Goal: Information Seeking & Learning: Learn about a topic

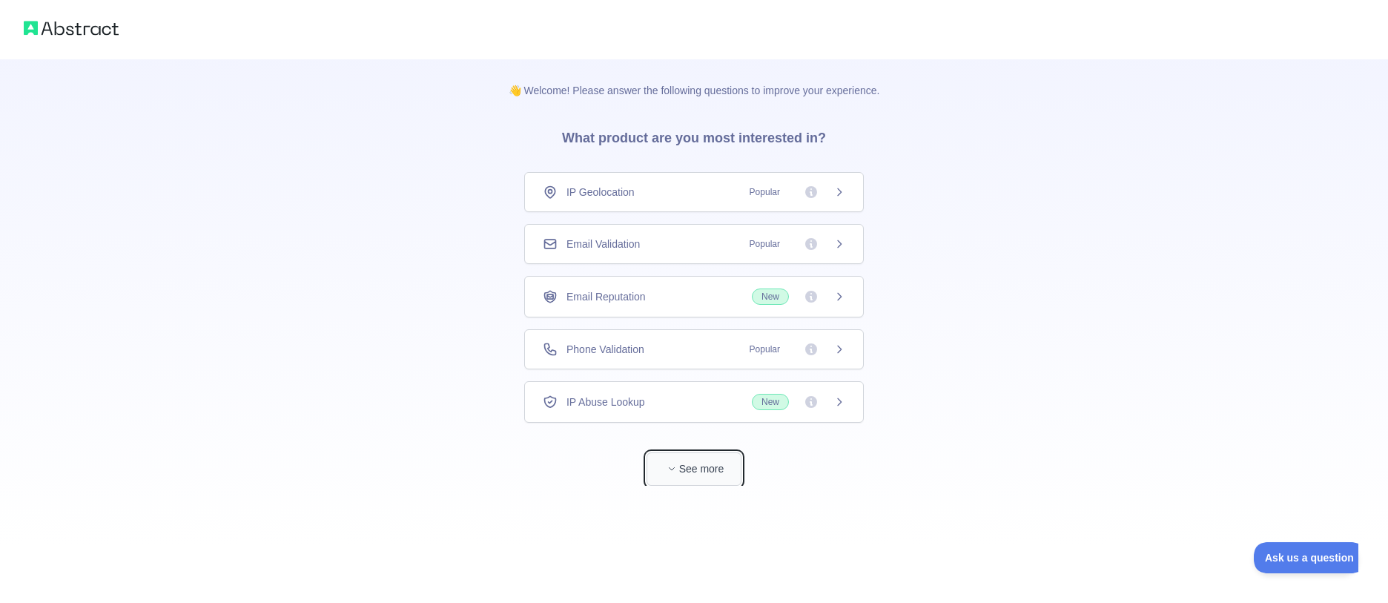
click at [670, 465] on icon "button" at bounding box center [671, 468] width 9 height 9
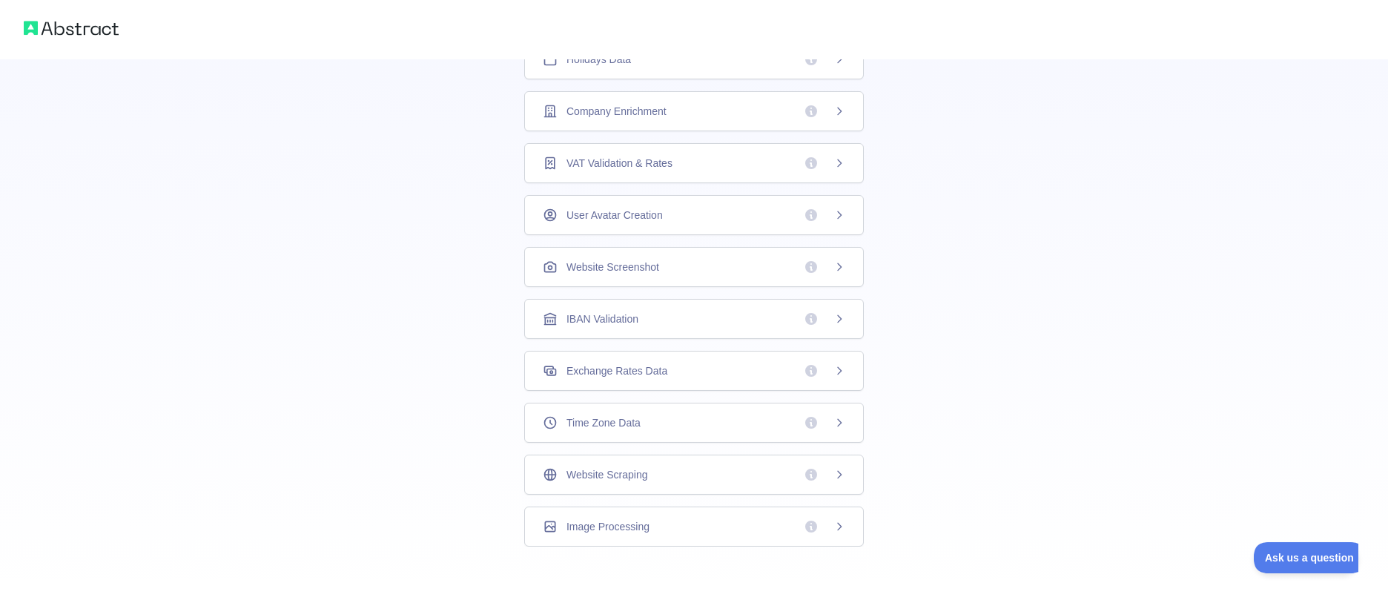
scroll to position [338, 0]
click at [810, 109] on icon at bounding box center [811, 111] width 12 height 12
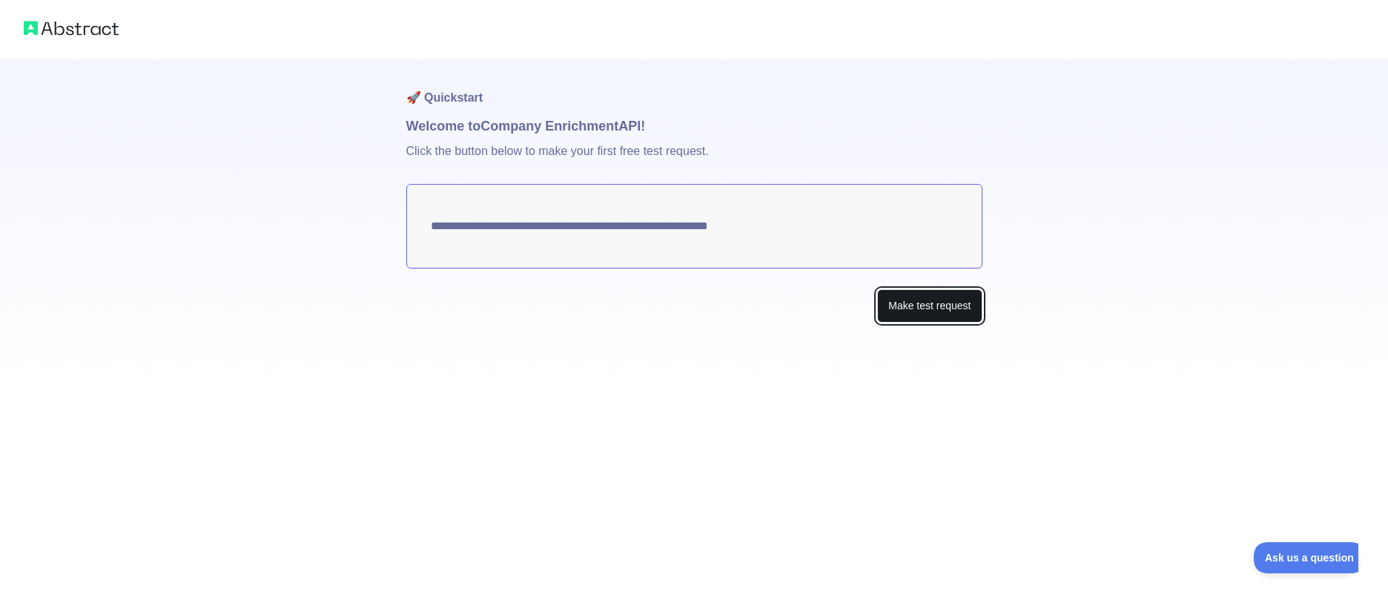
click at [928, 313] on button "Make test request" at bounding box center [929, 305] width 105 height 33
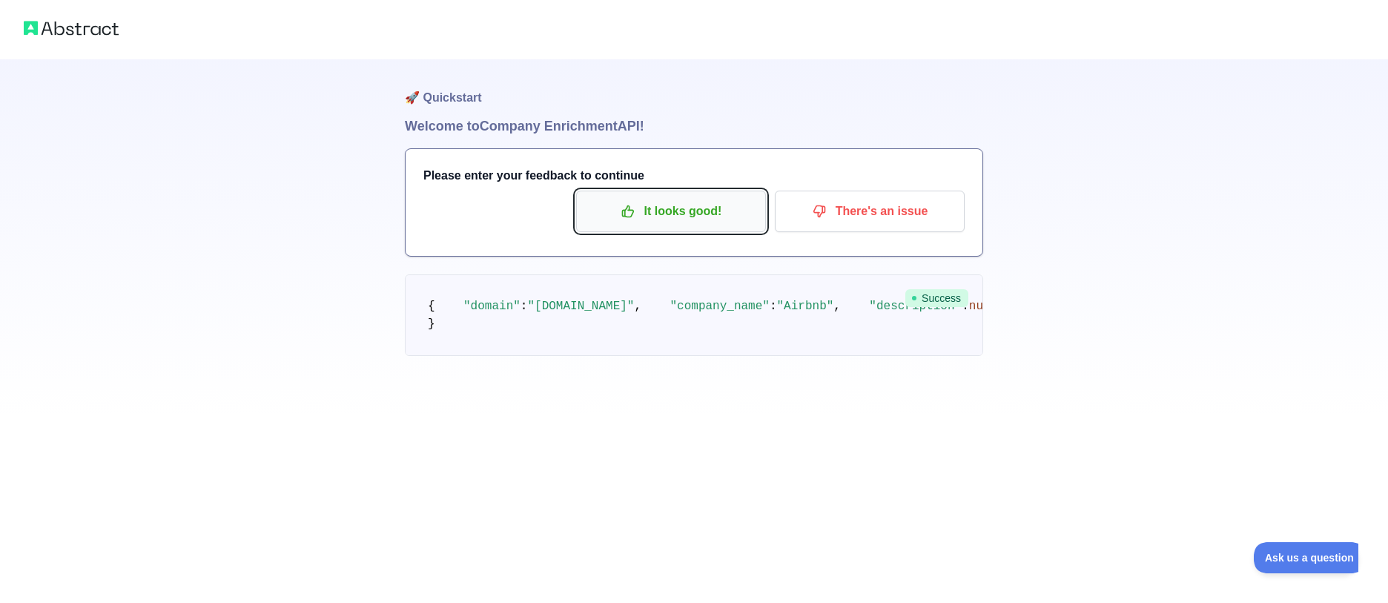
click at [665, 220] on p "It looks good!" at bounding box center [671, 211] width 168 height 25
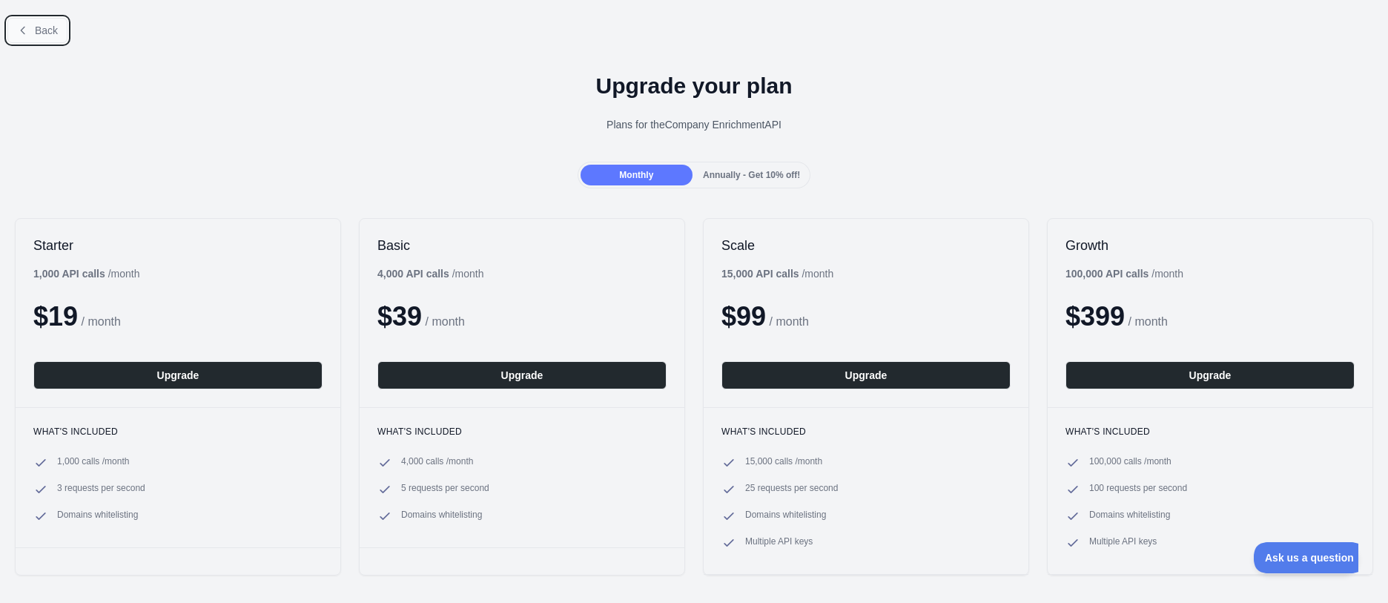
click at [26, 27] on icon at bounding box center [23, 30] width 12 height 12
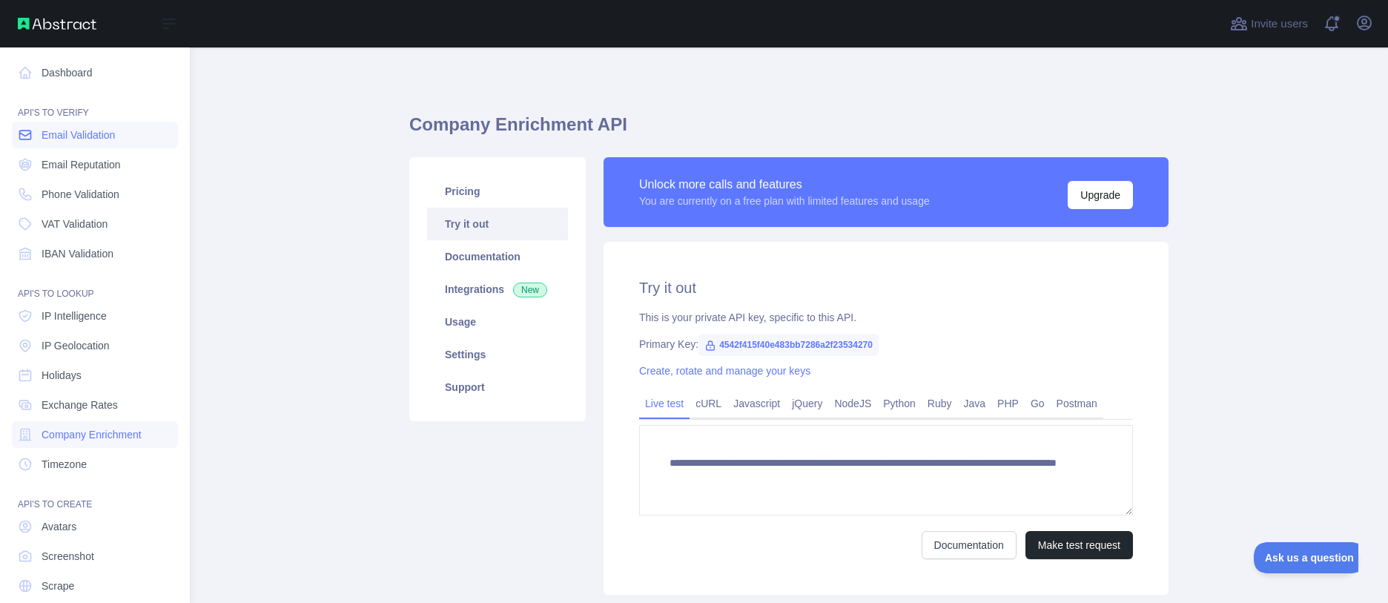
click at [98, 137] on span "Email Validation" at bounding box center [78, 135] width 73 height 15
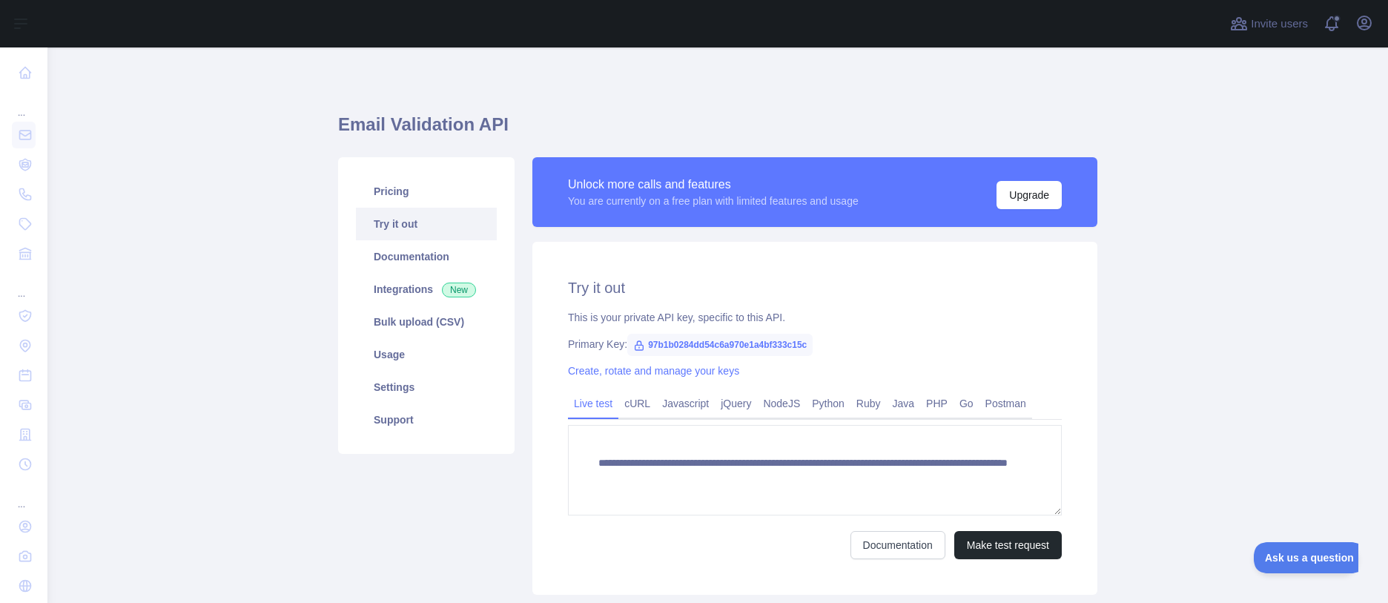
click at [651, 343] on span "97b1b0284dd54c6a970e1a4bf333c15c" at bounding box center [719, 345] width 185 height 22
copy span "97b1b0284dd54c6a970e1a4bf333c15c"
click at [842, 303] on div "**********" at bounding box center [814, 418] width 565 height 353
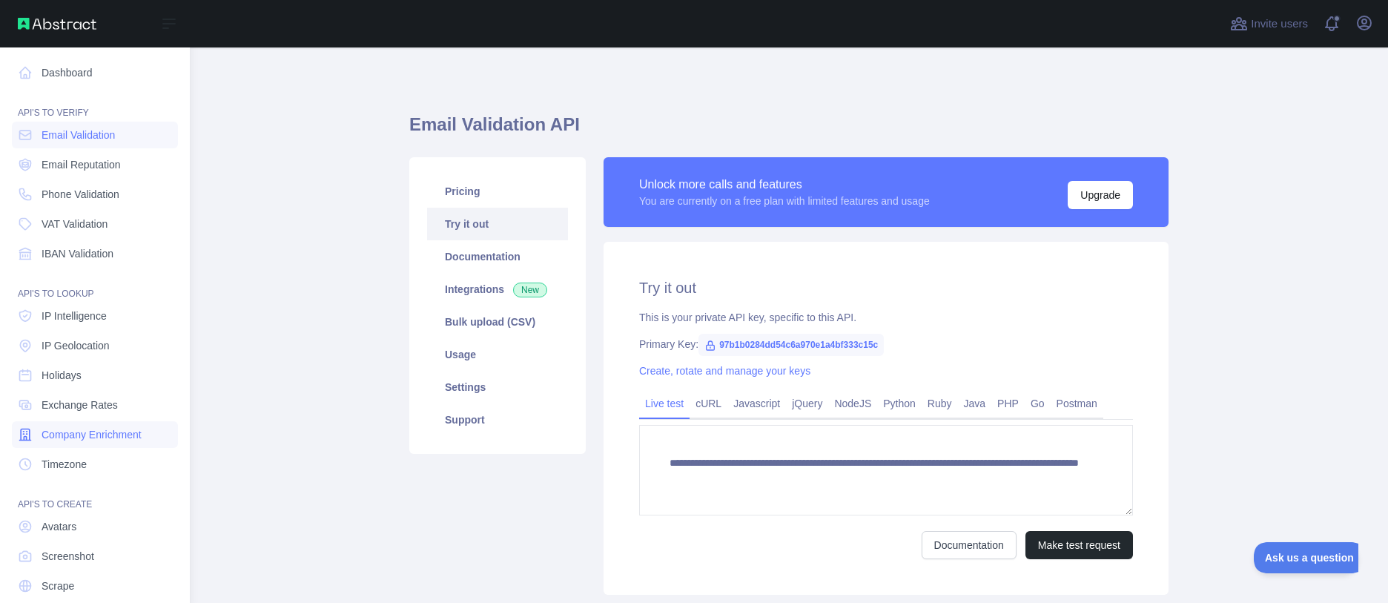
click at [100, 432] on span "Company Enrichment" at bounding box center [92, 434] width 100 height 15
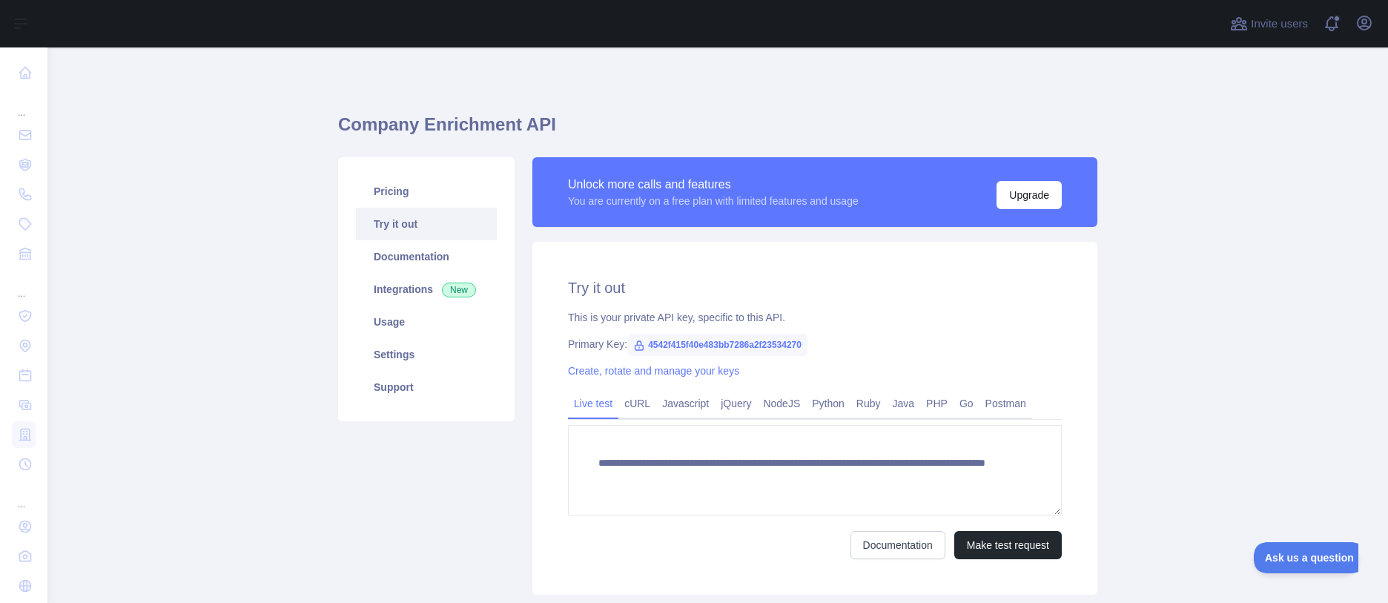
click at [711, 343] on span "4542f415f40e483bb7286a2f23534270" at bounding box center [717, 345] width 180 height 22
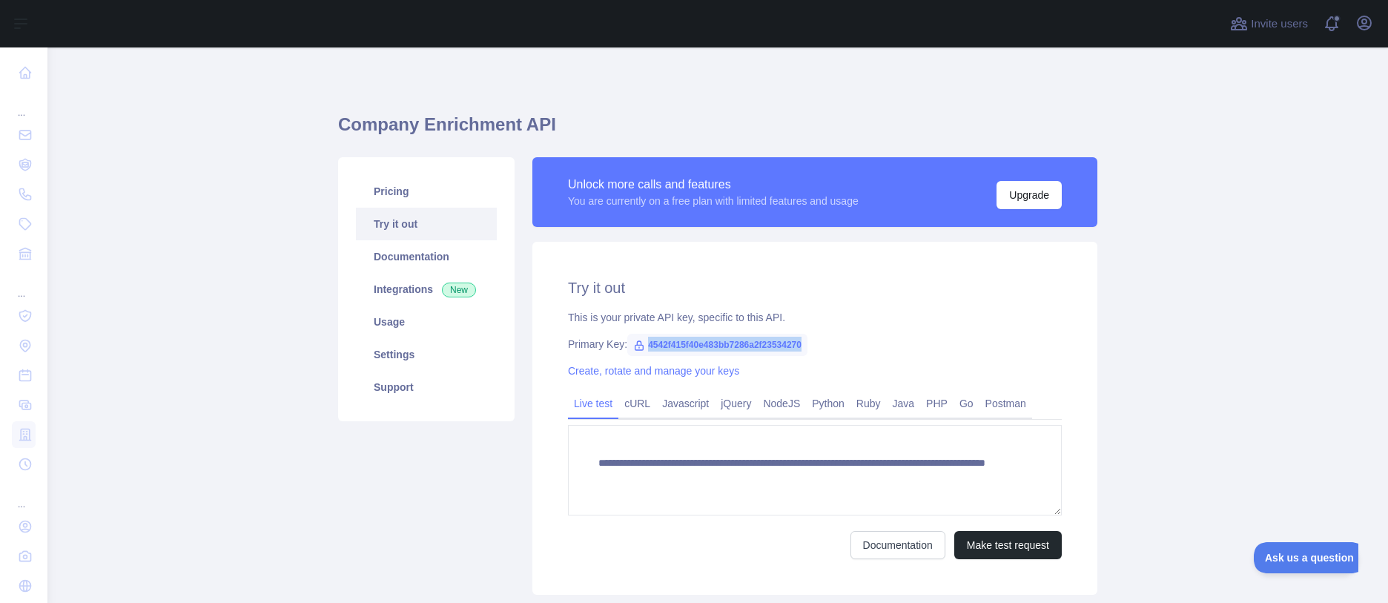
copy span "4542f415f40e483bb7286a2f23534270"
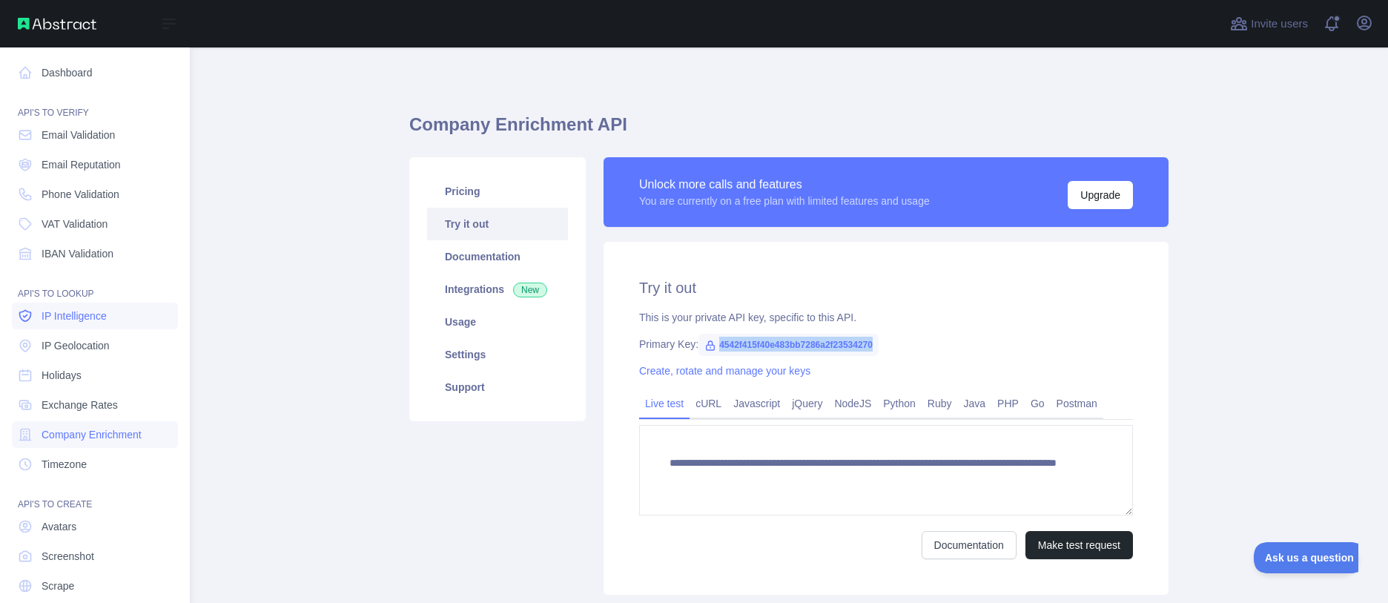
scroll to position [50, 0]
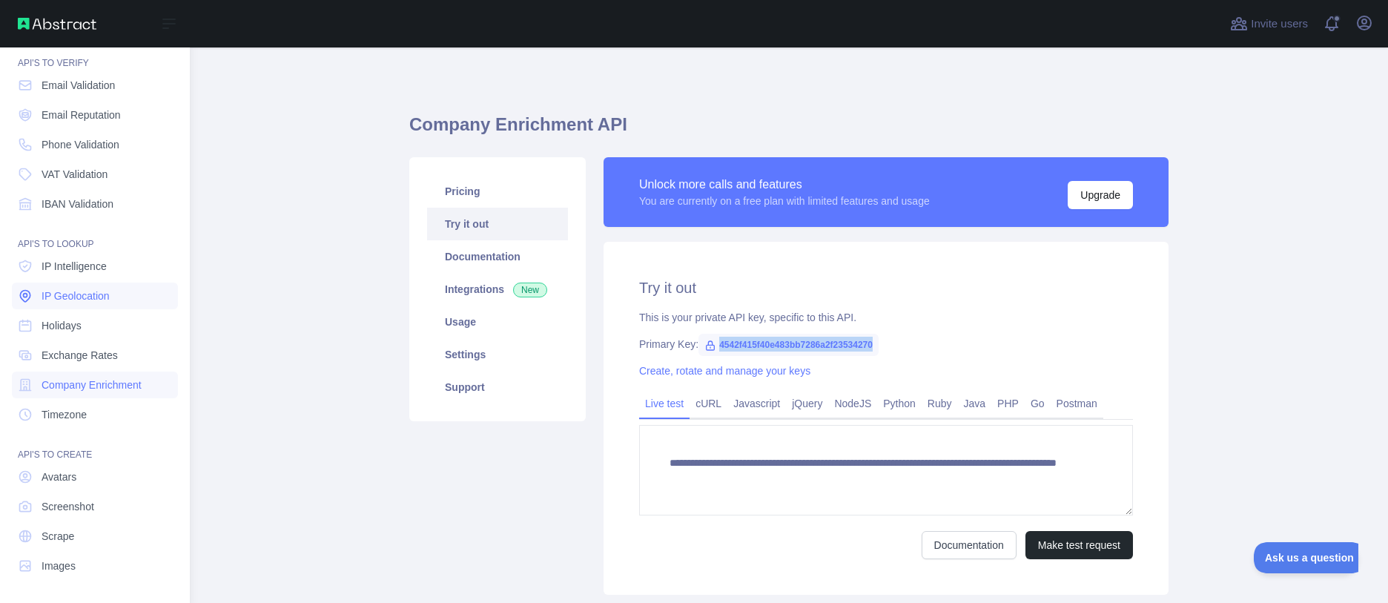
click at [70, 298] on span "IP Geolocation" at bounding box center [76, 295] width 68 height 15
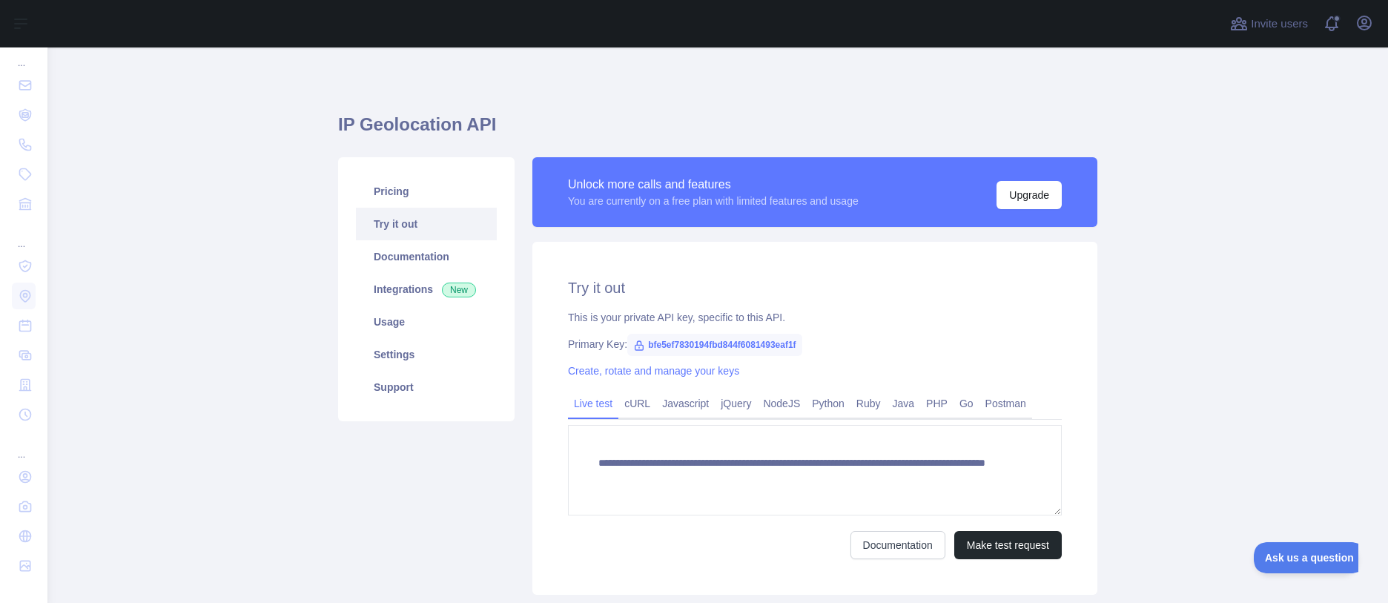
click at [736, 345] on span "bfe5ef7830194fbd844f6081493eaf1f" at bounding box center [714, 345] width 174 height 22
copy span "bfe5ef7830194fbd844f6081493eaf1f"
click at [802, 270] on div "**********" at bounding box center [814, 418] width 565 height 353
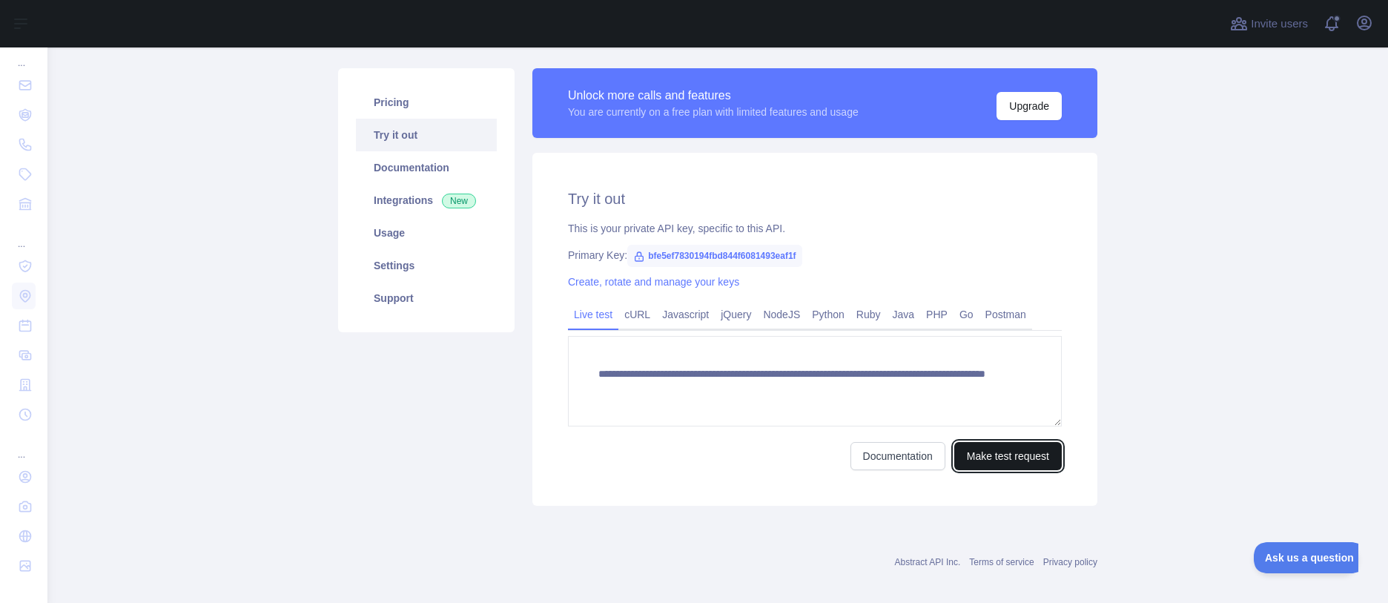
click at [1000, 455] on button "Make test request" at bounding box center [1008, 456] width 108 height 28
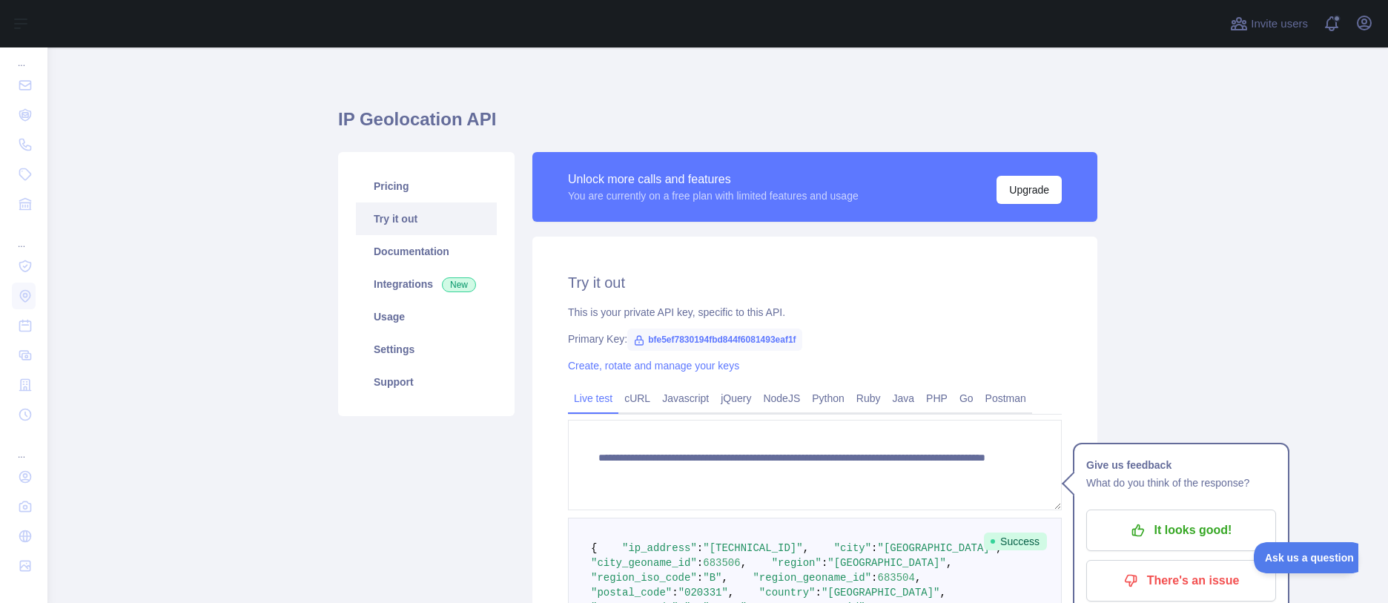
scroll to position [0, 0]
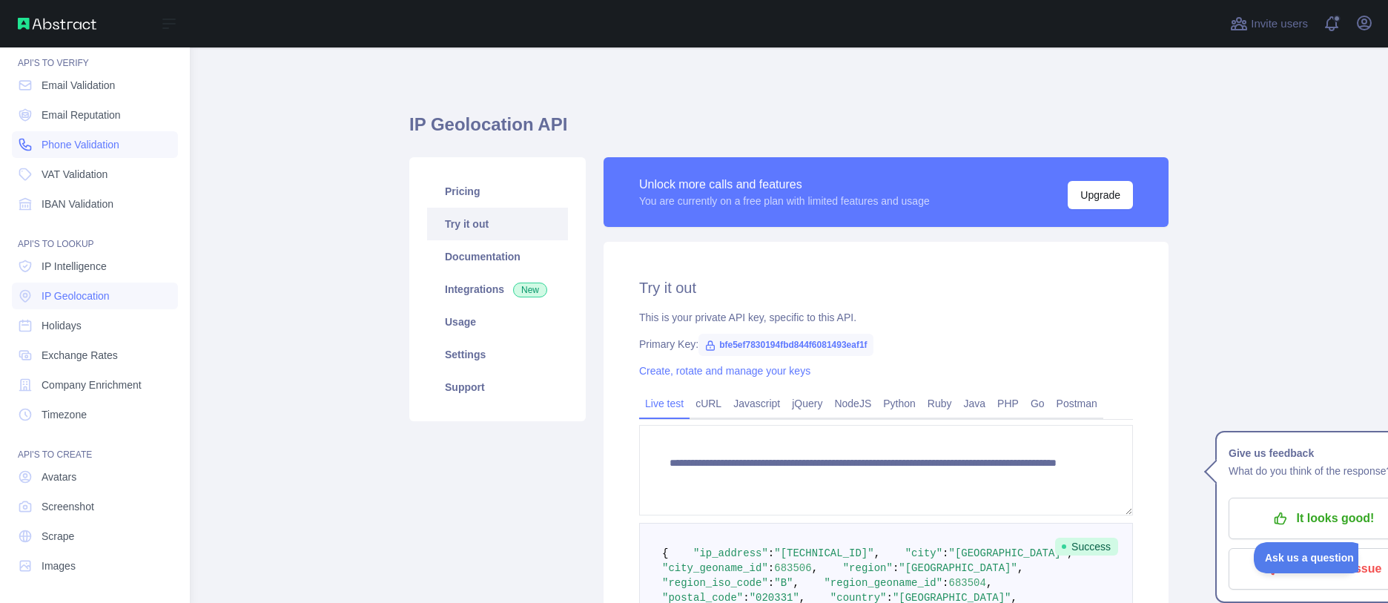
click at [71, 142] on span "Phone Validation" at bounding box center [81, 144] width 78 height 15
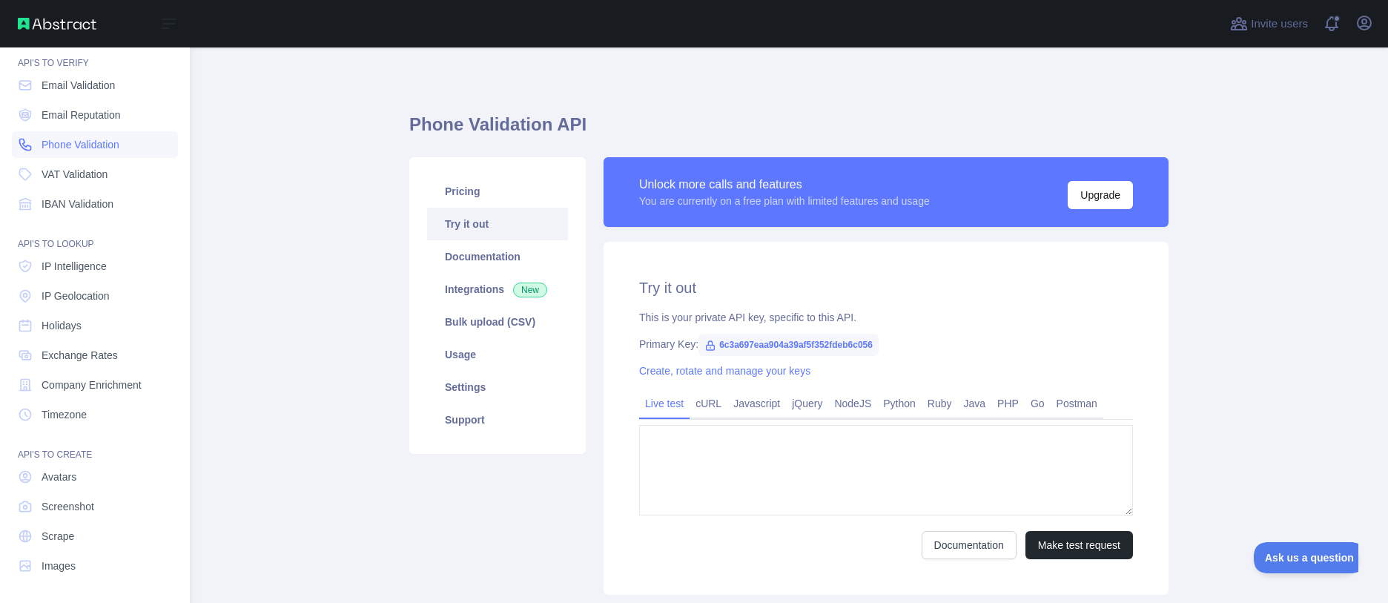
type textarea "**********"
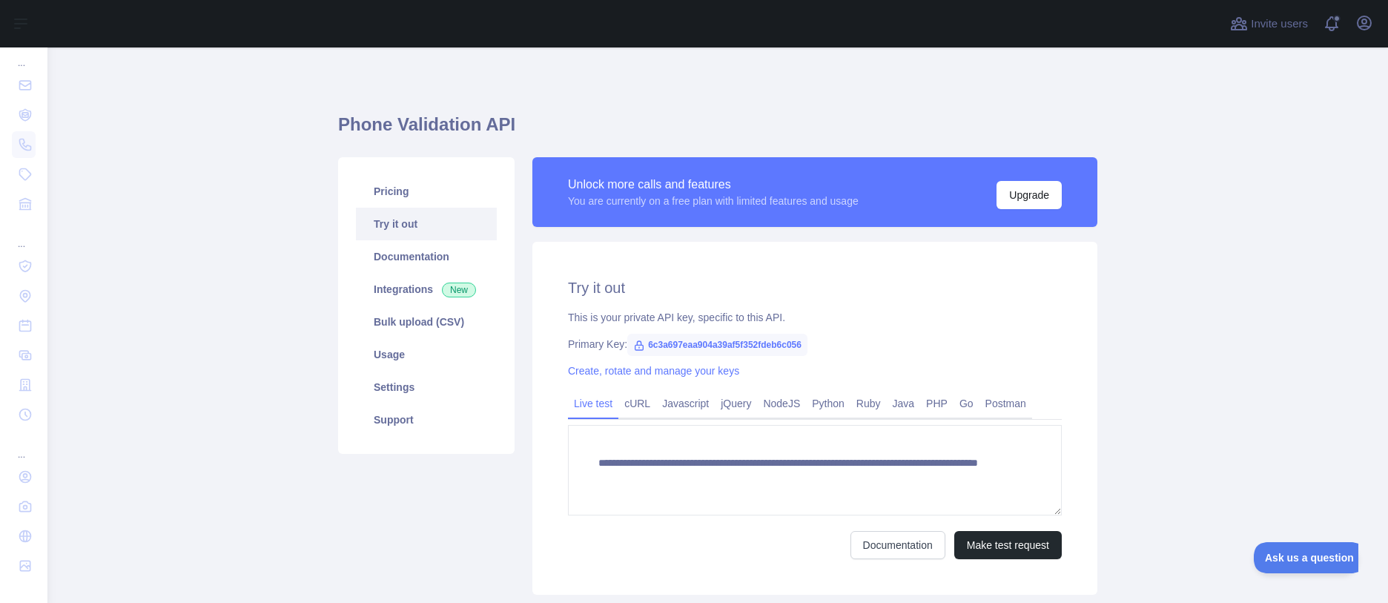
click at [699, 346] on span "6c3a697eaa904a39af5f352fdeb6c056" at bounding box center [717, 345] width 180 height 22
copy span "6c3a697eaa904a39af5f352fdeb6c056"
click at [1009, 541] on button "Make test request" at bounding box center [1008, 545] width 108 height 28
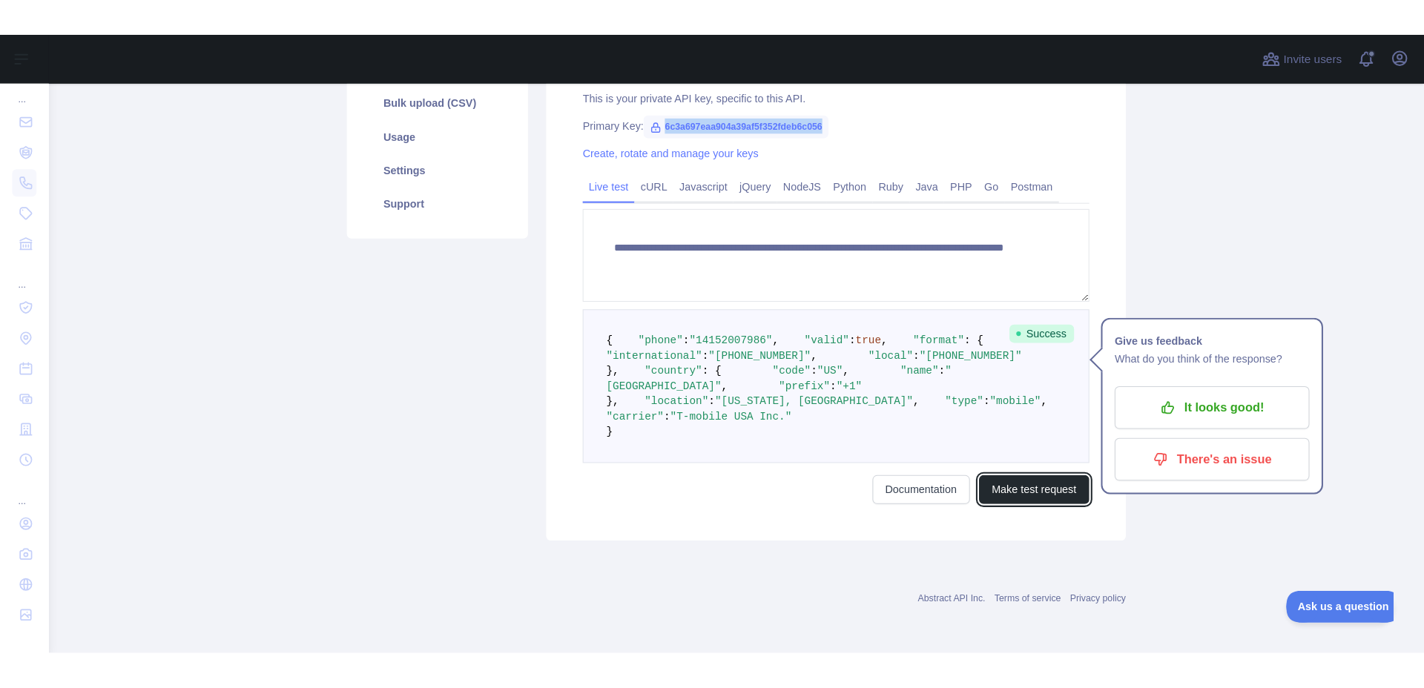
scroll to position [252, 0]
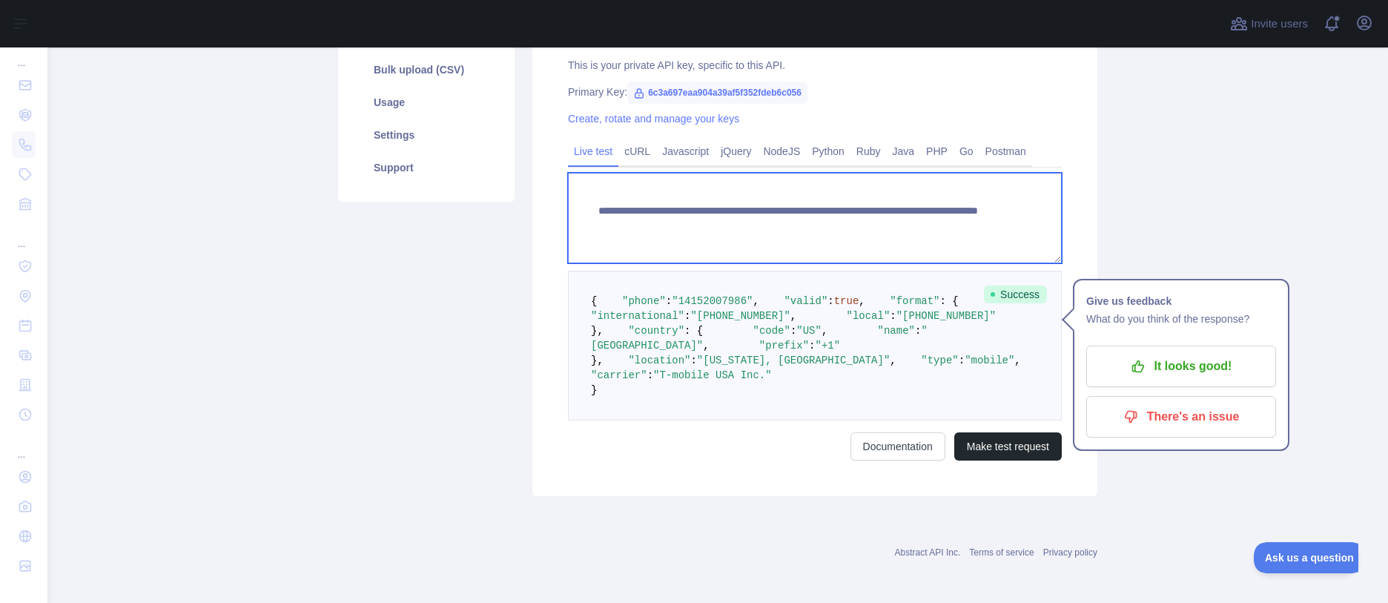
click at [877, 229] on textarea "**********" at bounding box center [815, 218] width 494 height 90
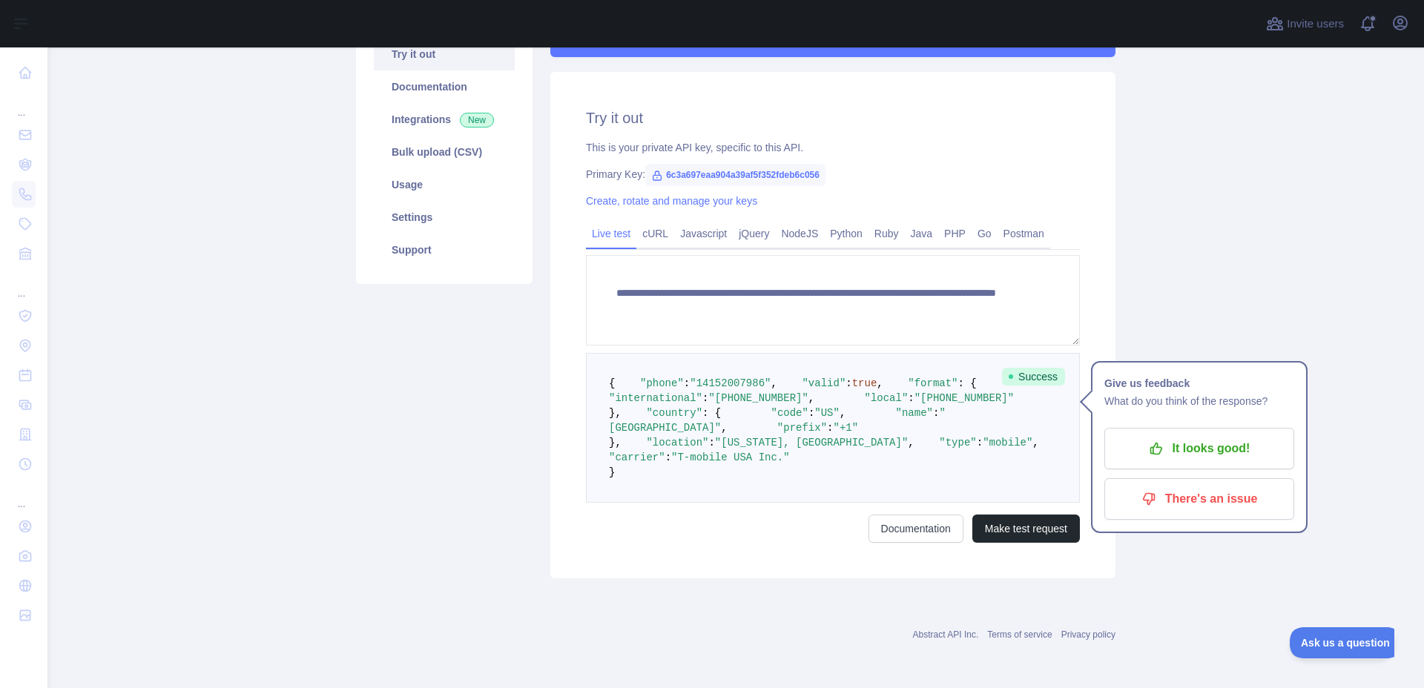
scroll to position [0, 0]
